Goal: Find contact information: Find contact information

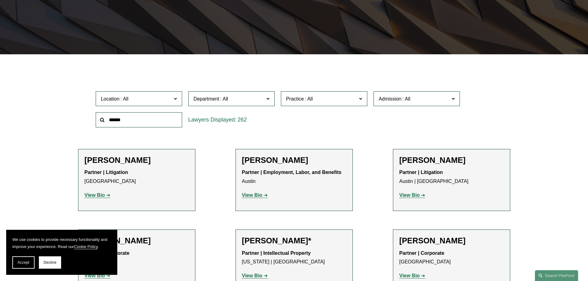
scroll to position [185, 0]
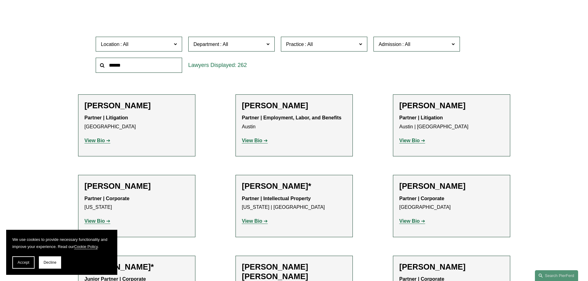
click at [131, 65] on input "text" at bounding box center [139, 65] width 86 height 15
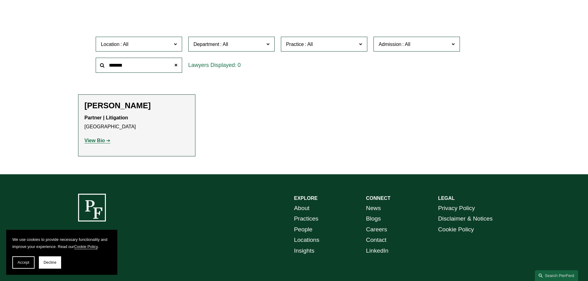
scroll to position [158, 0]
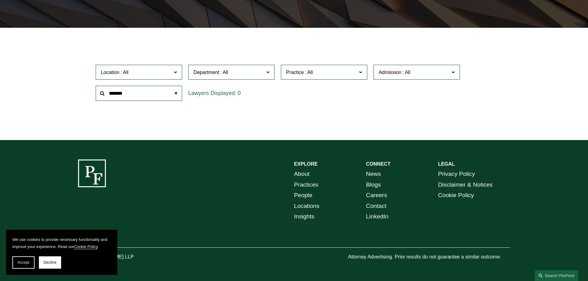
click at [139, 94] on input "*******" at bounding box center [139, 93] width 86 height 15
type input "**********"
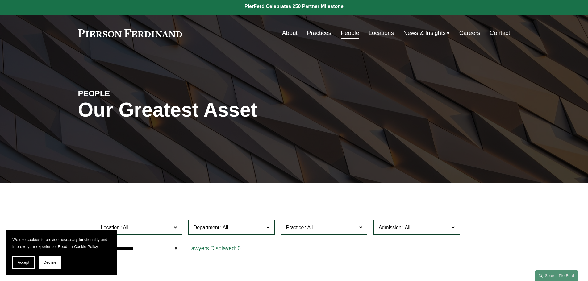
scroll to position [0, 0]
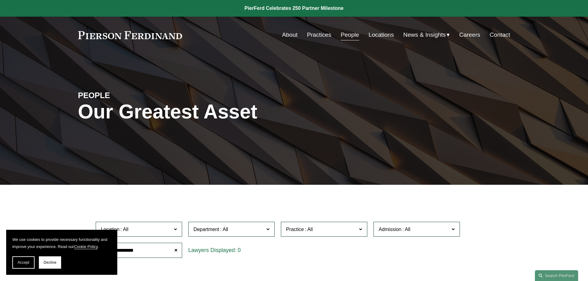
click at [346, 38] on link "People" at bounding box center [350, 35] width 19 height 12
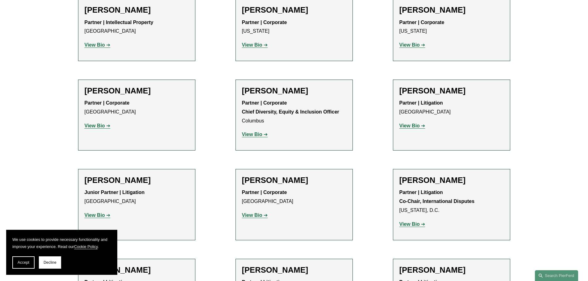
scroll to position [1080, 0]
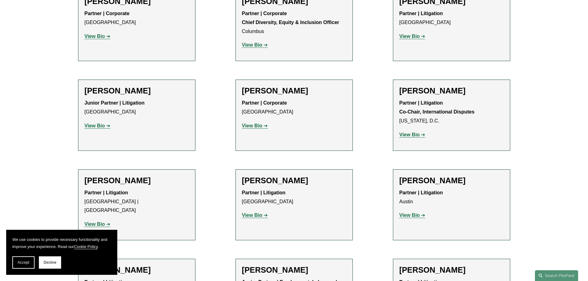
drag, startPoint x: 48, startPoint y: 260, endPoint x: 102, endPoint y: 253, distance: 54.8
click at [52, 259] on button "Decline" at bounding box center [50, 262] width 22 height 12
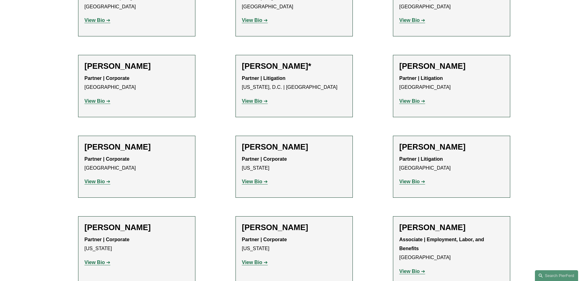
scroll to position [3024, 0]
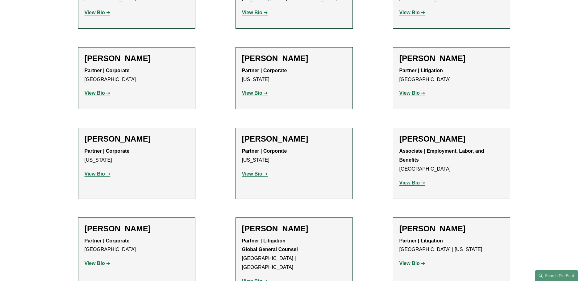
click at [412, 261] on strong "View Bio" at bounding box center [409, 263] width 20 height 5
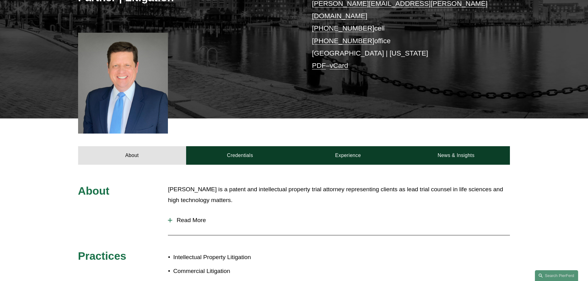
scroll to position [154, 0]
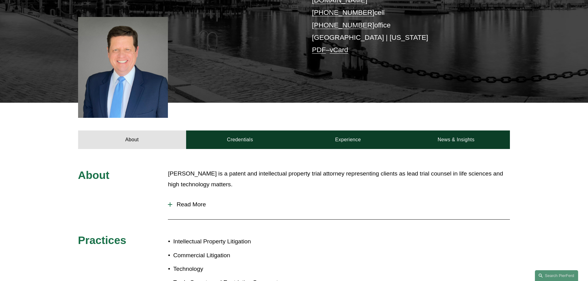
click at [171, 202] on div at bounding box center [170, 204] width 4 height 4
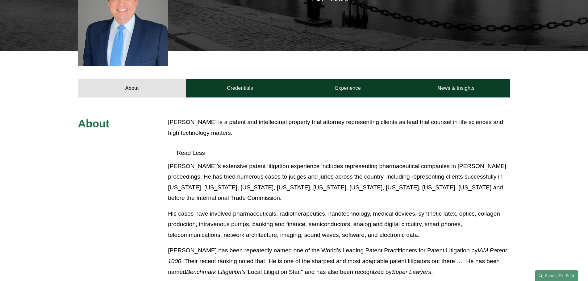
scroll to position [201, 0]
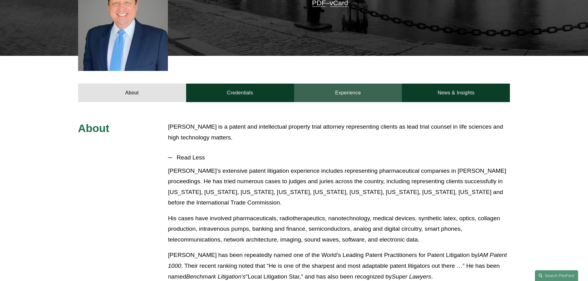
click at [345, 86] on link "Experience" at bounding box center [348, 93] width 108 height 19
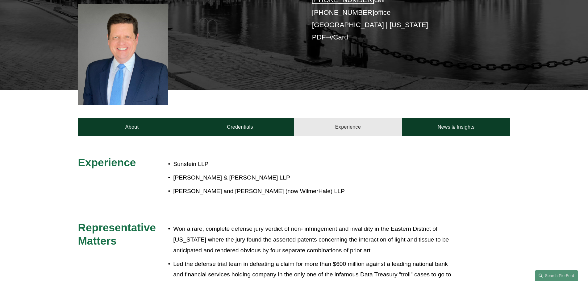
scroll to position [106, 0]
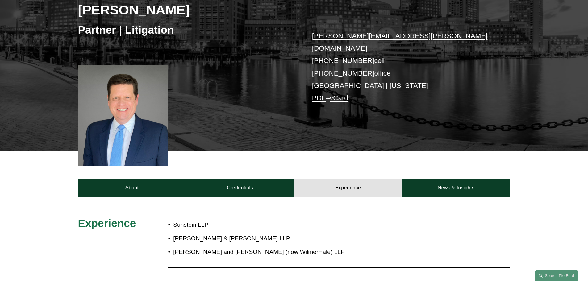
click at [319, 94] on link "PDF" at bounding box center [319, 98] width 14 height 8
